Goal: Transaction & Acquisition: Purchase product/service

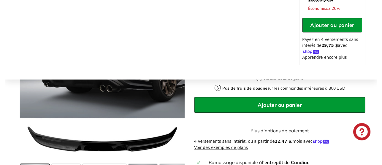
scroll to position [239, 0]
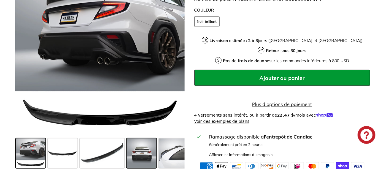
click at [135, 139] on span at bounding box center [142, 154] width 30 height 30
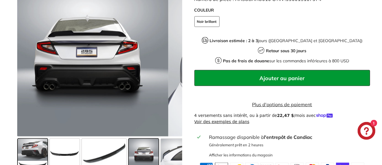
click at [34, 139] on span at bounding box center [33, 154] width 30 height 30
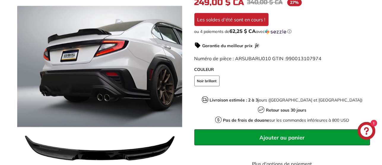
scroll to position [120, 0]
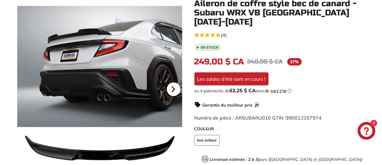
click at [173, 93] on icon at bounding box center [174, 90] width 14 height 14
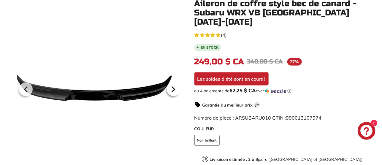
click at [173, 93] on icon at bounding box center [174, 90] width 14 height 14
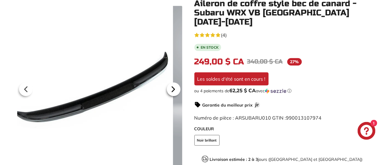
click at [173, 93] on icon at bounding box center [174, 90] width 14 height 14
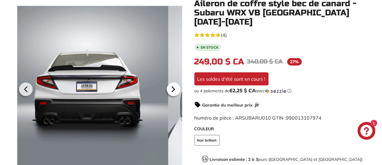
click at [173, 93] on icon at bounding box center [174, 90] width 14 height 14
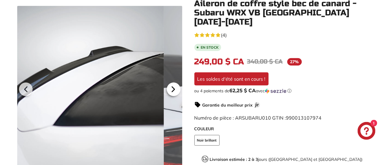
click at [173, 93] on icon at bounding box center [174, 90] width 14 height 14
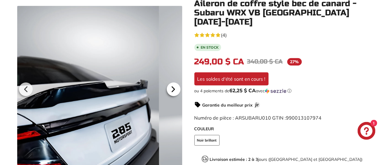
click at [173, 93] on icon at bounding box center [174, 90] width 14 height 14
